Goal: Task Accomplishment & Management: Use online tool/utility

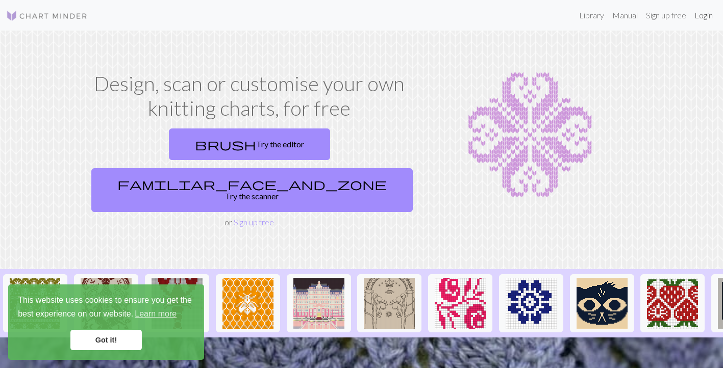
click at [703, 15] on link "Login" at bounding box center [703, 15] width 27 height 20
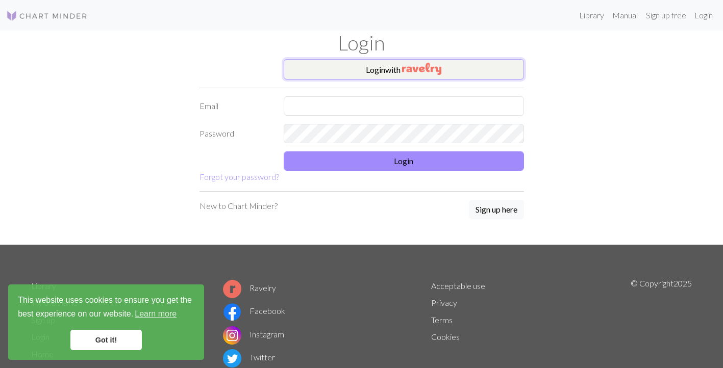
click at [462, 65] on button "Login with" at bounding box center [404, 69] width 240 height 20
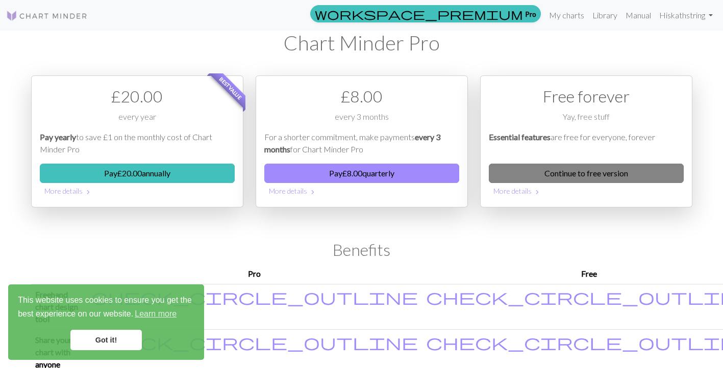
click at [596, 172] on link "Continue to free version" at bounding box center [585, 173] width 195 height 19
